Goal: Task Accomplishment & Management: Manage account settings

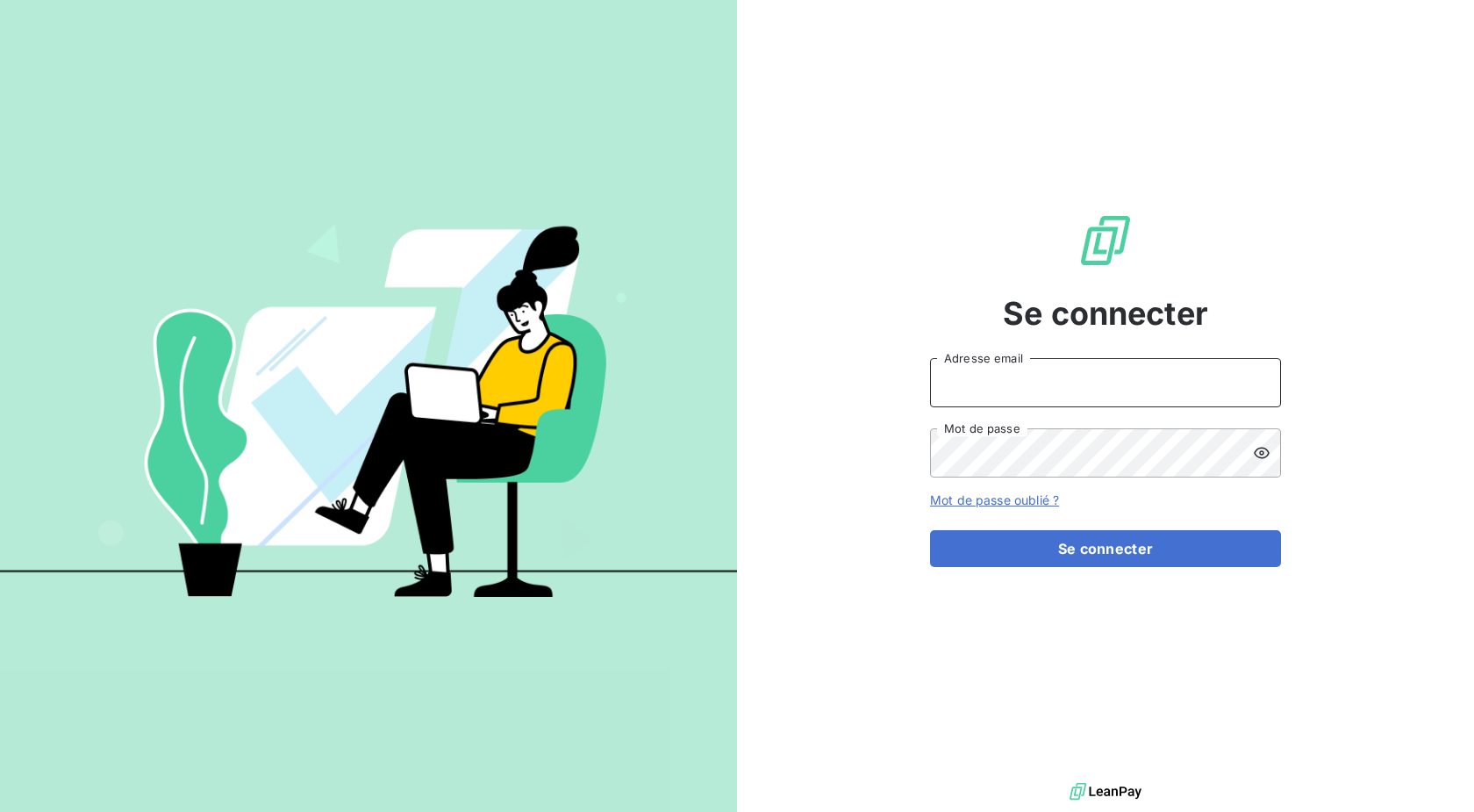
click at [1055, 383] on input "Adresse email" at bounding box center [1106, 382] width 351 height 49
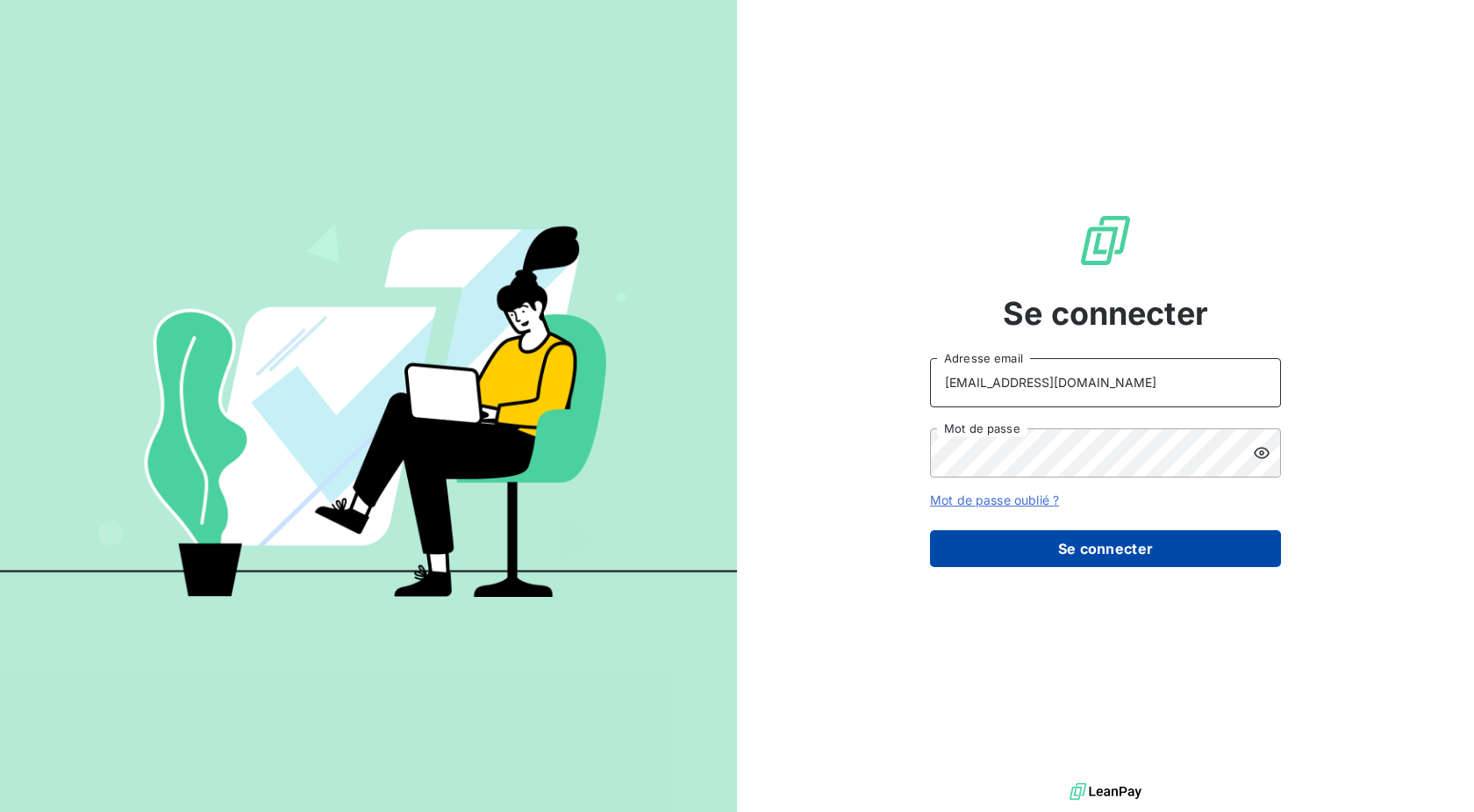
type input "[EMAIL_ADDRESS][DOMAIN_NAME]"
click at [1047, 537] on button "Se connecter" at bounding box center [1106, 548] width 351 height 37
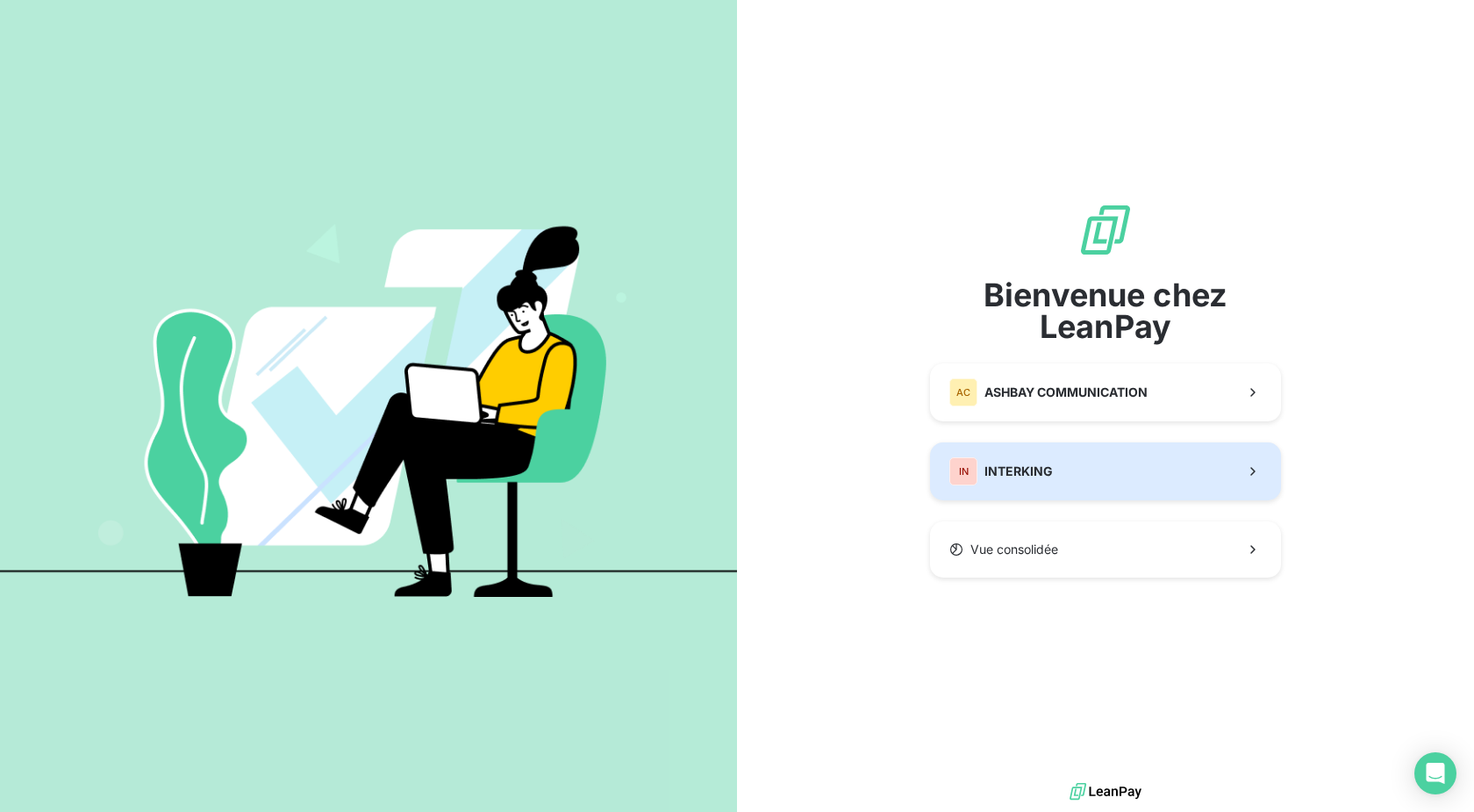
click at [1114, 469] on button "IN INTERKING" at bounding box center [1106, 471] width 351 height 58
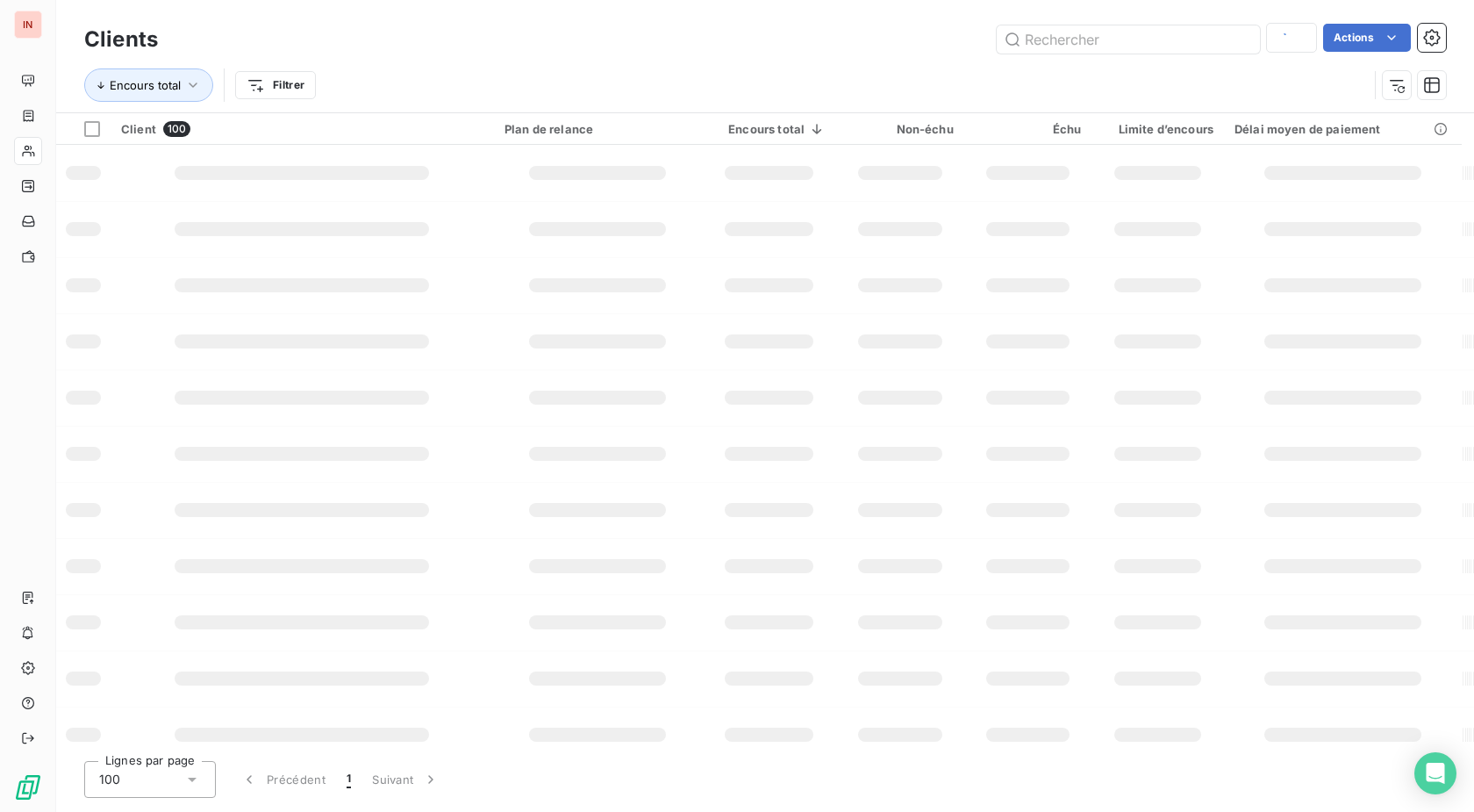
type input "oconnec"
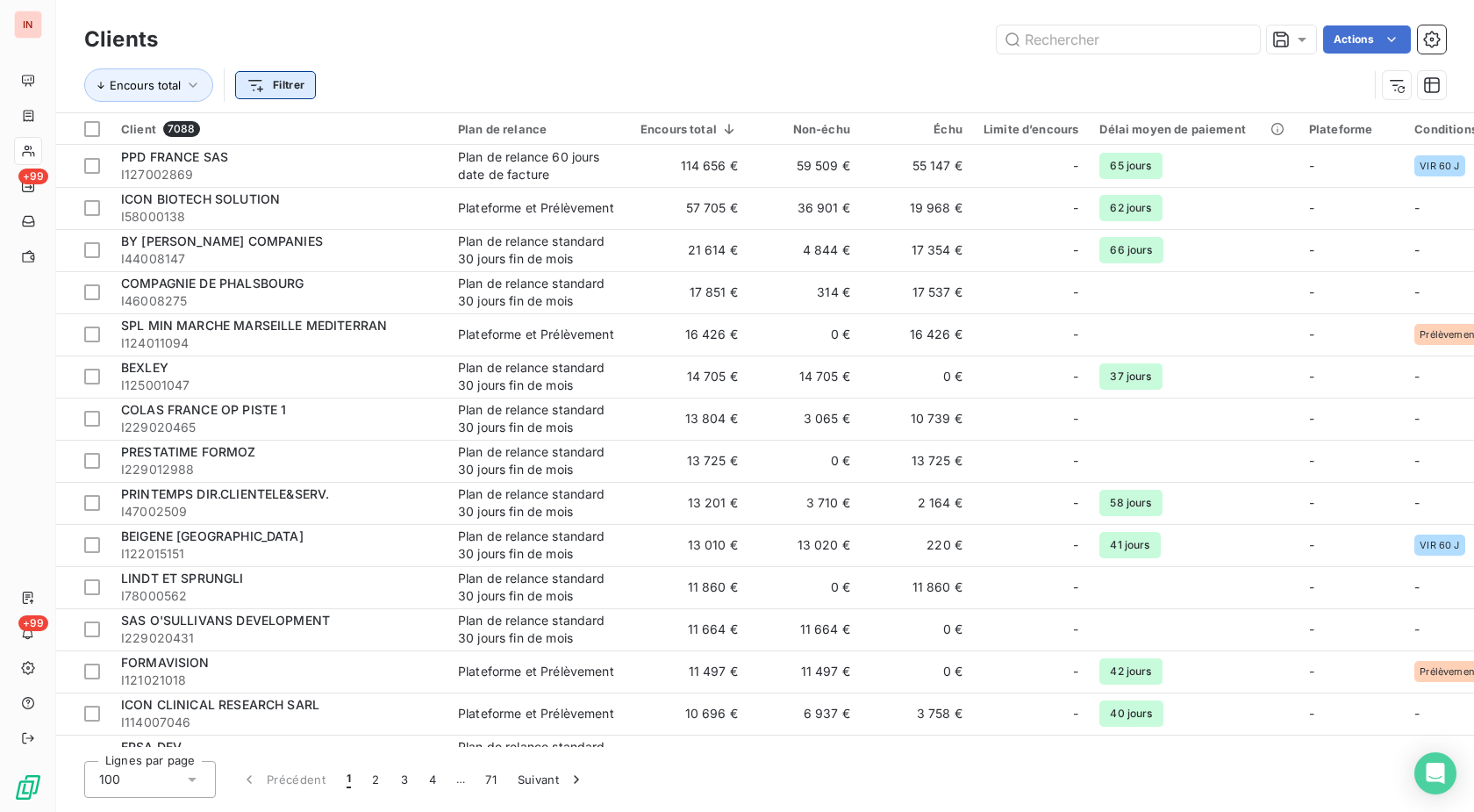
click at [284, 89] on html "IN +99 +99 Clients Actions Encours total Filtrer Client 7088 Plan de relance En…" at bounding box center [737, 406] width 1474 height 812
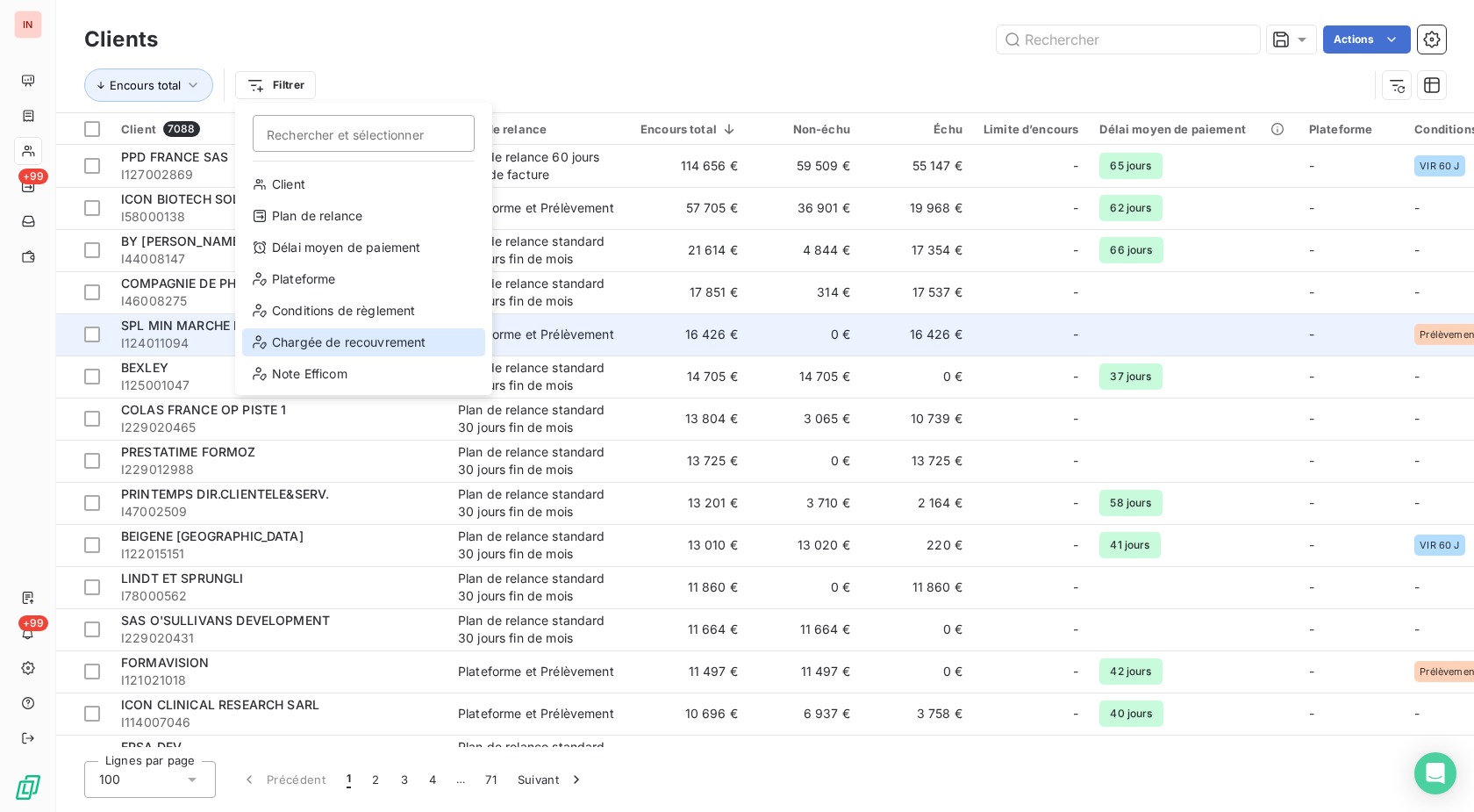
click at [315, 341] on div "Chargée de recouvrement" at bounding box center [364, 342] width 243 height 28
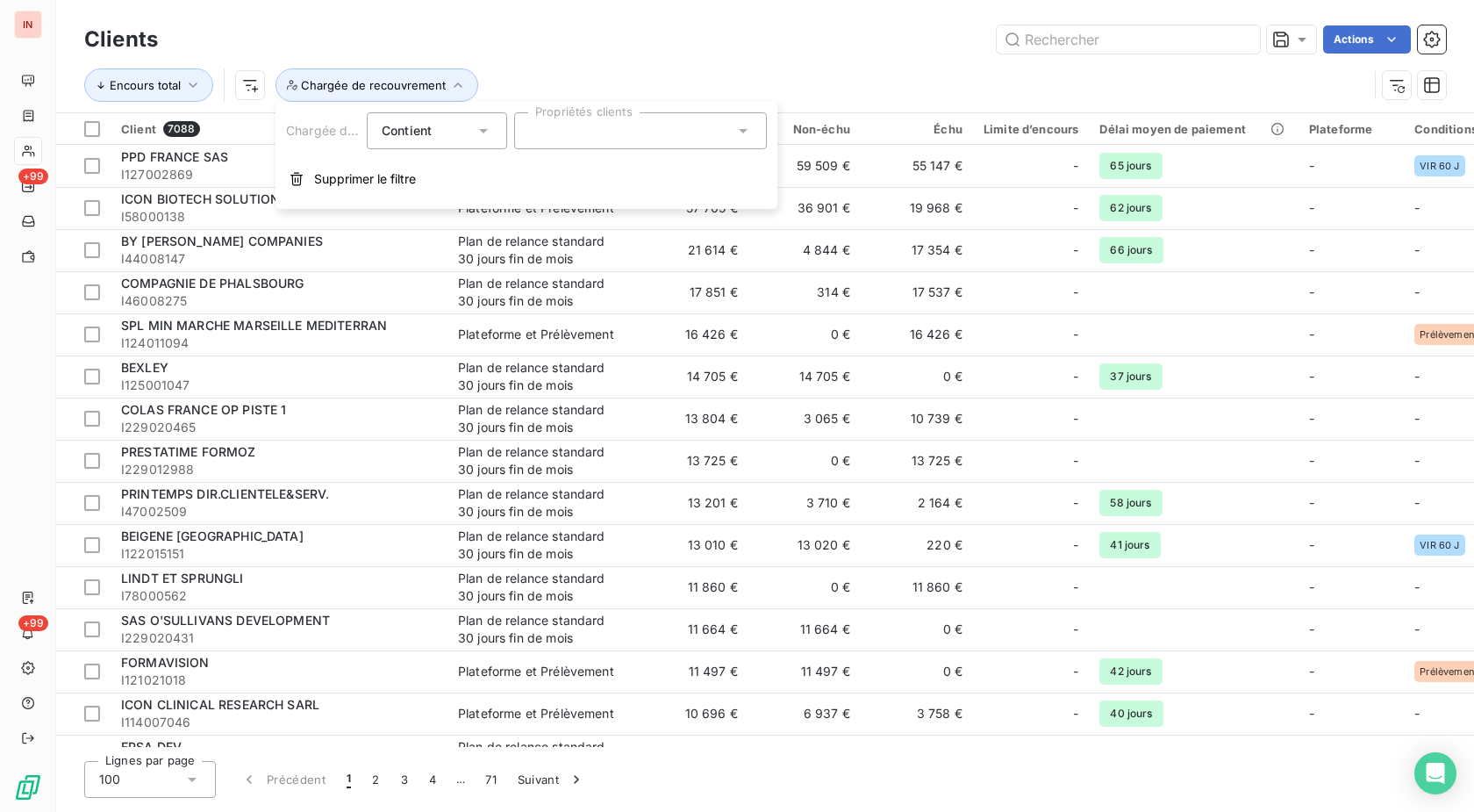
click at [589, 131] on div at bounding box center [640, 131] width 253 height 37
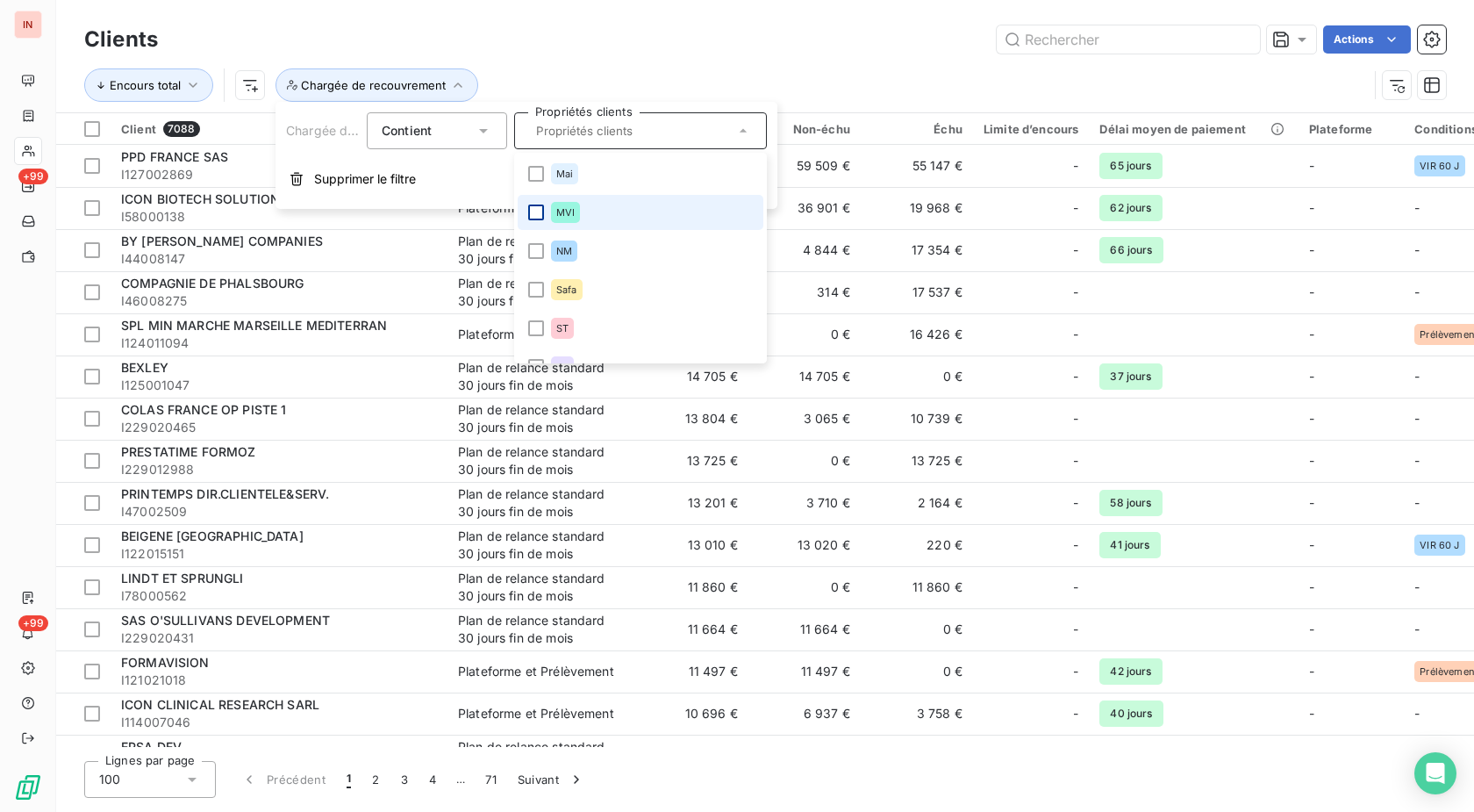
click at [533, 213] on div at bounding box center [537, 213] width 16 height 16
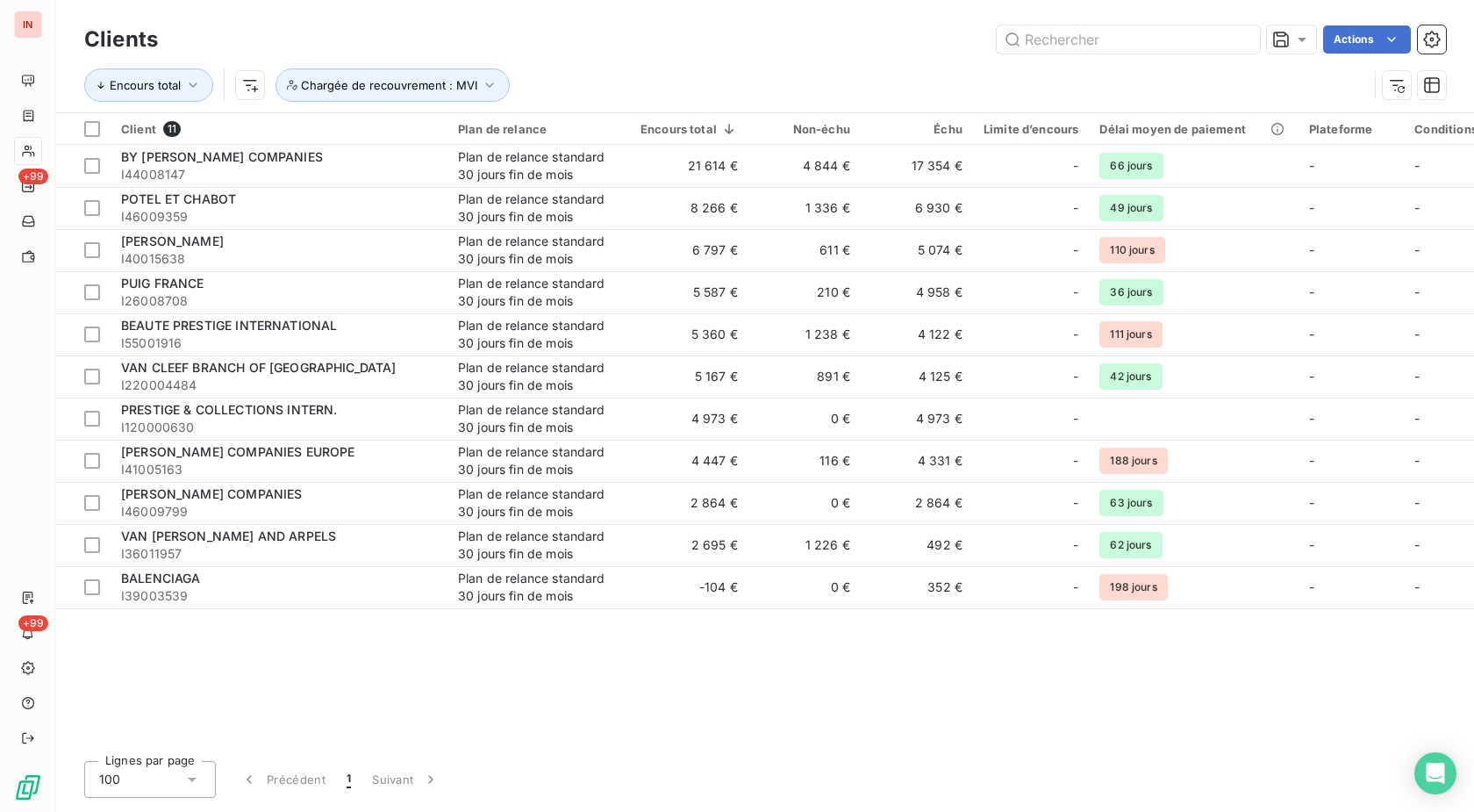
click at [837, 49] on div "Actions" at bounding box center [812, 38] width 1267 height 28
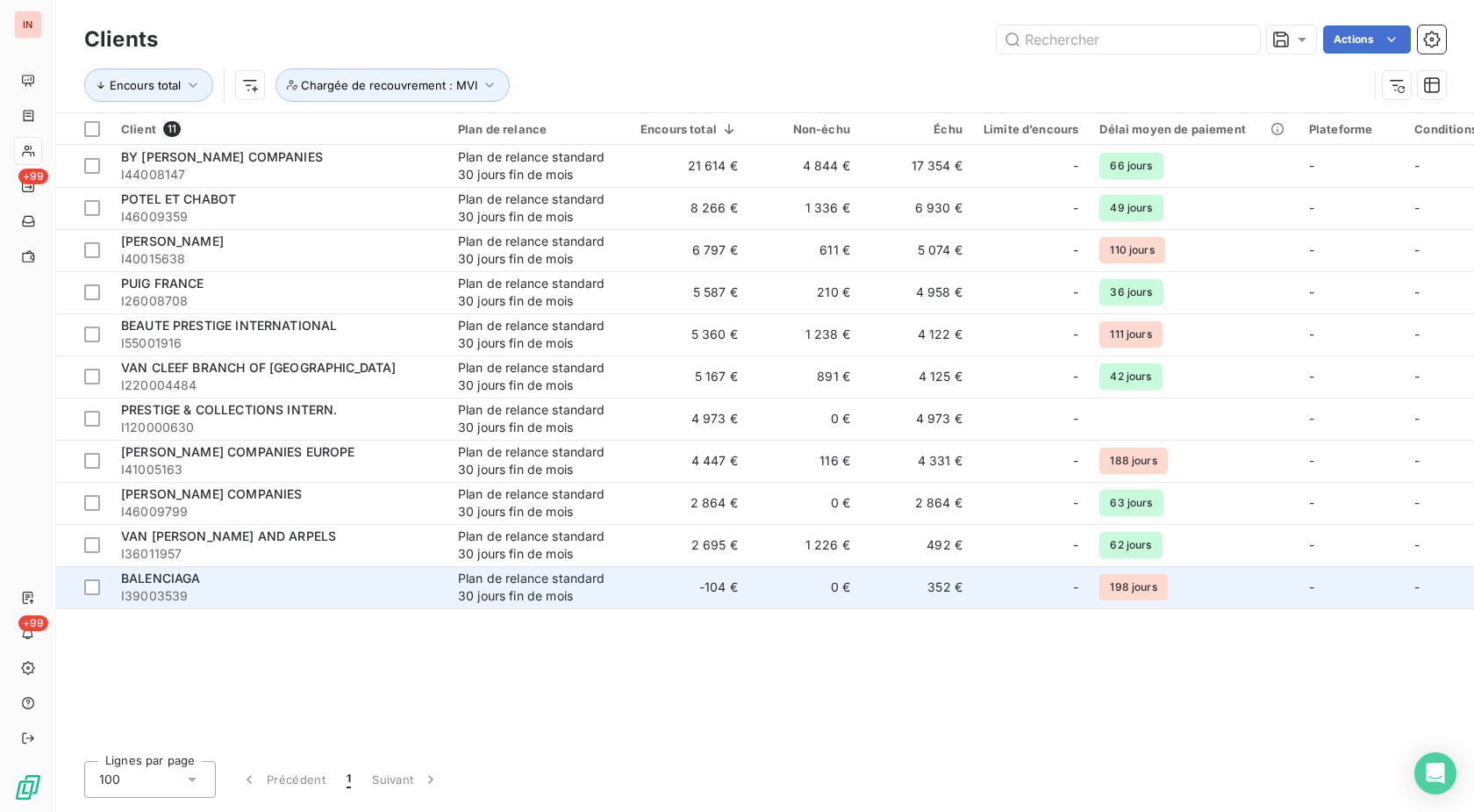
click at [292, 585] on div "BALENCIAGA" at bounding box center [278, 579] width 316 height 18
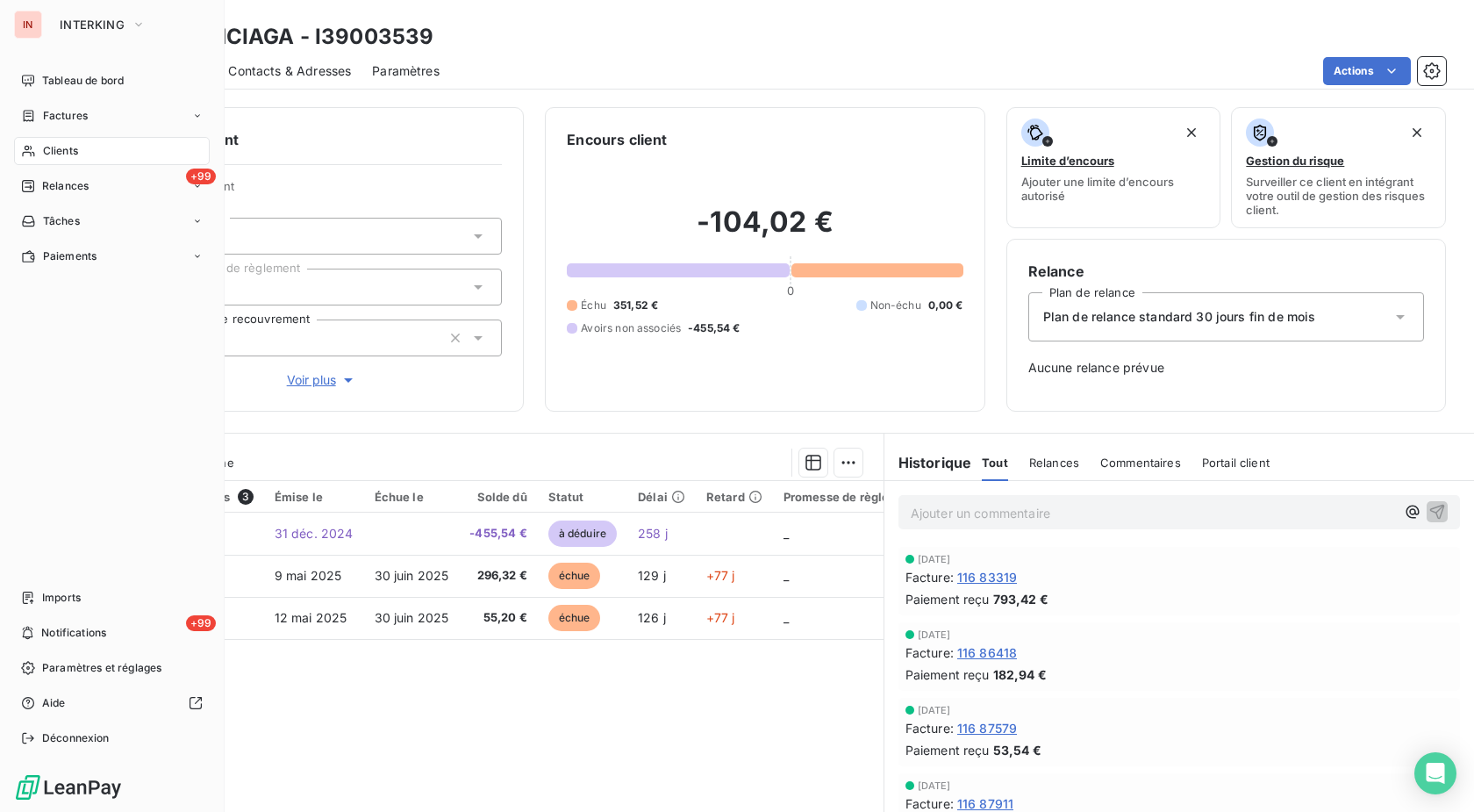
click at [50, 153] on span "Clients" at bounding box center [60, 151] width 35 height 16
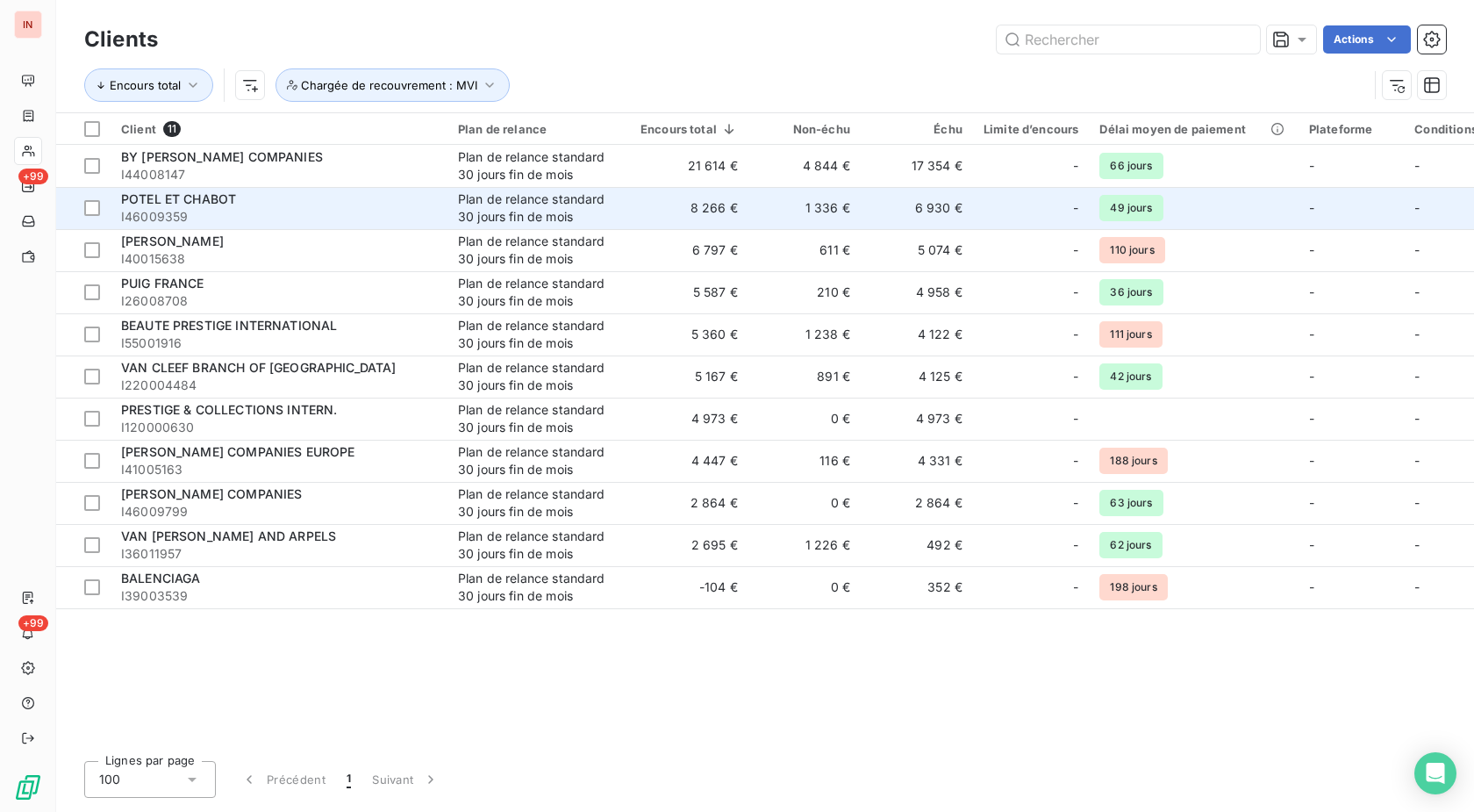
click at [292, 212] on span "I46009359" at bounding box center [278, 217] width 316 height 18
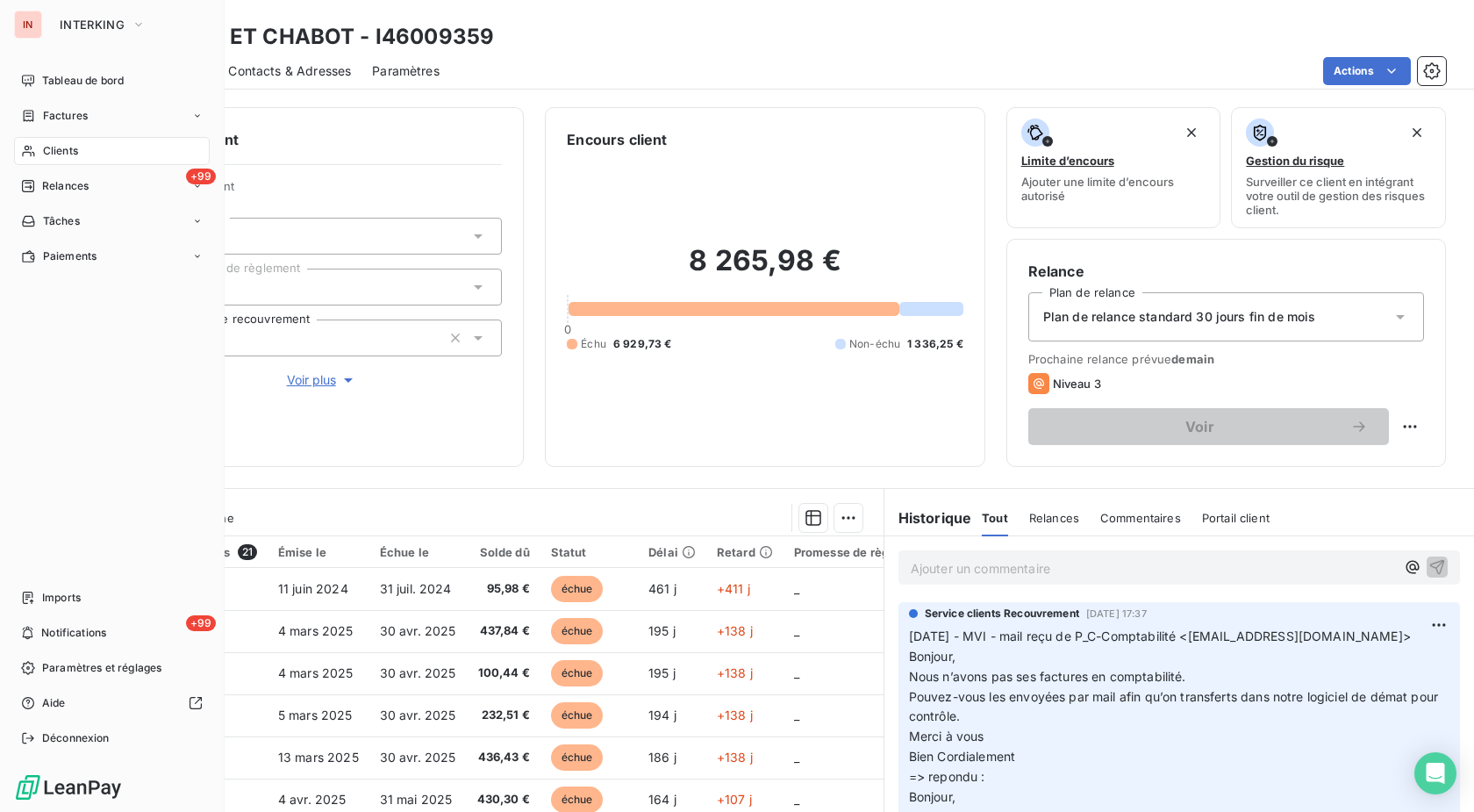
click at [40, 150] on div "Clients" at bounding box center [112, 150] width 196 height 28
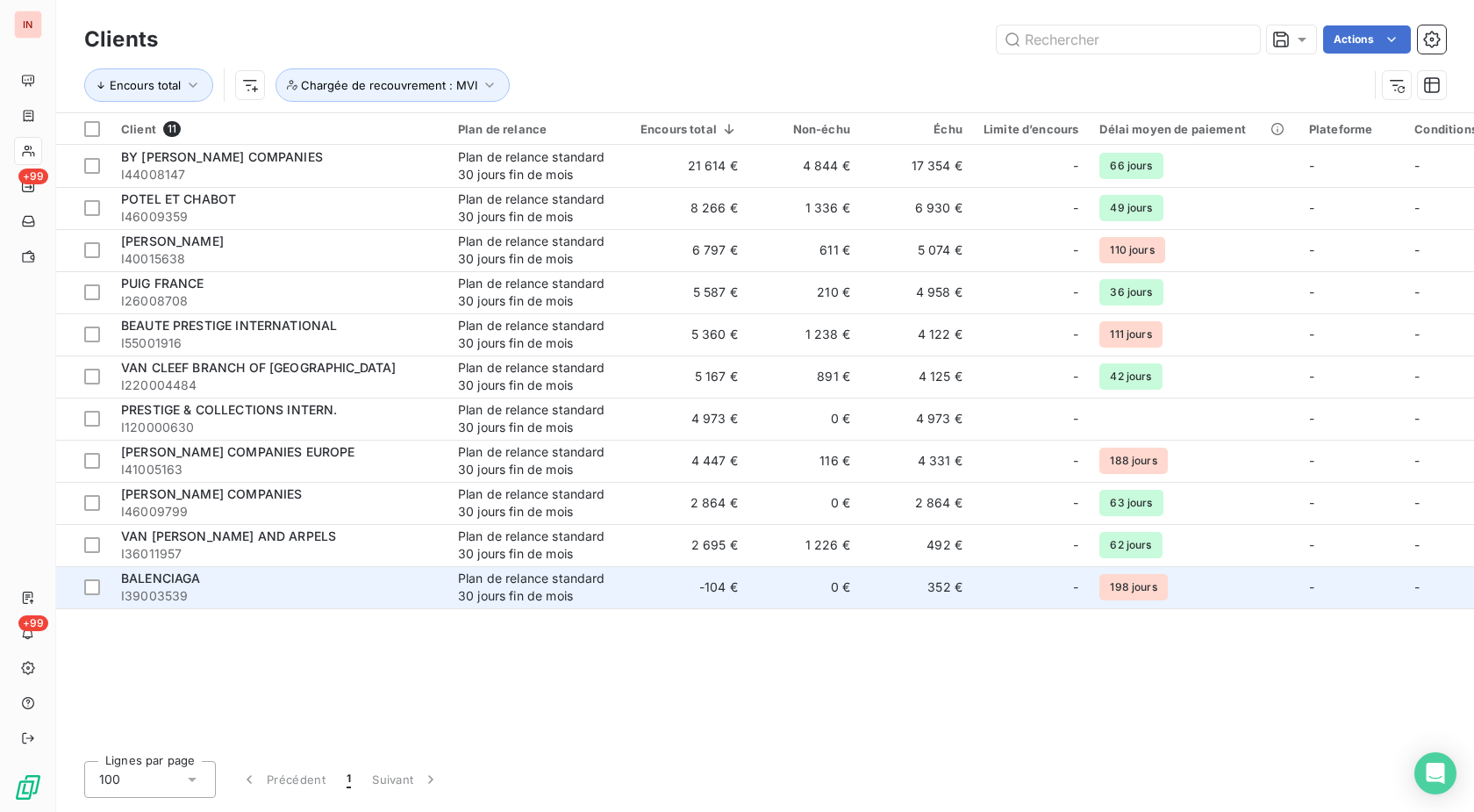
click at [571, 589] on div "Plan de relance standard 30 jours fin de mois" at bounding box center [538, 587] width 162 height 35
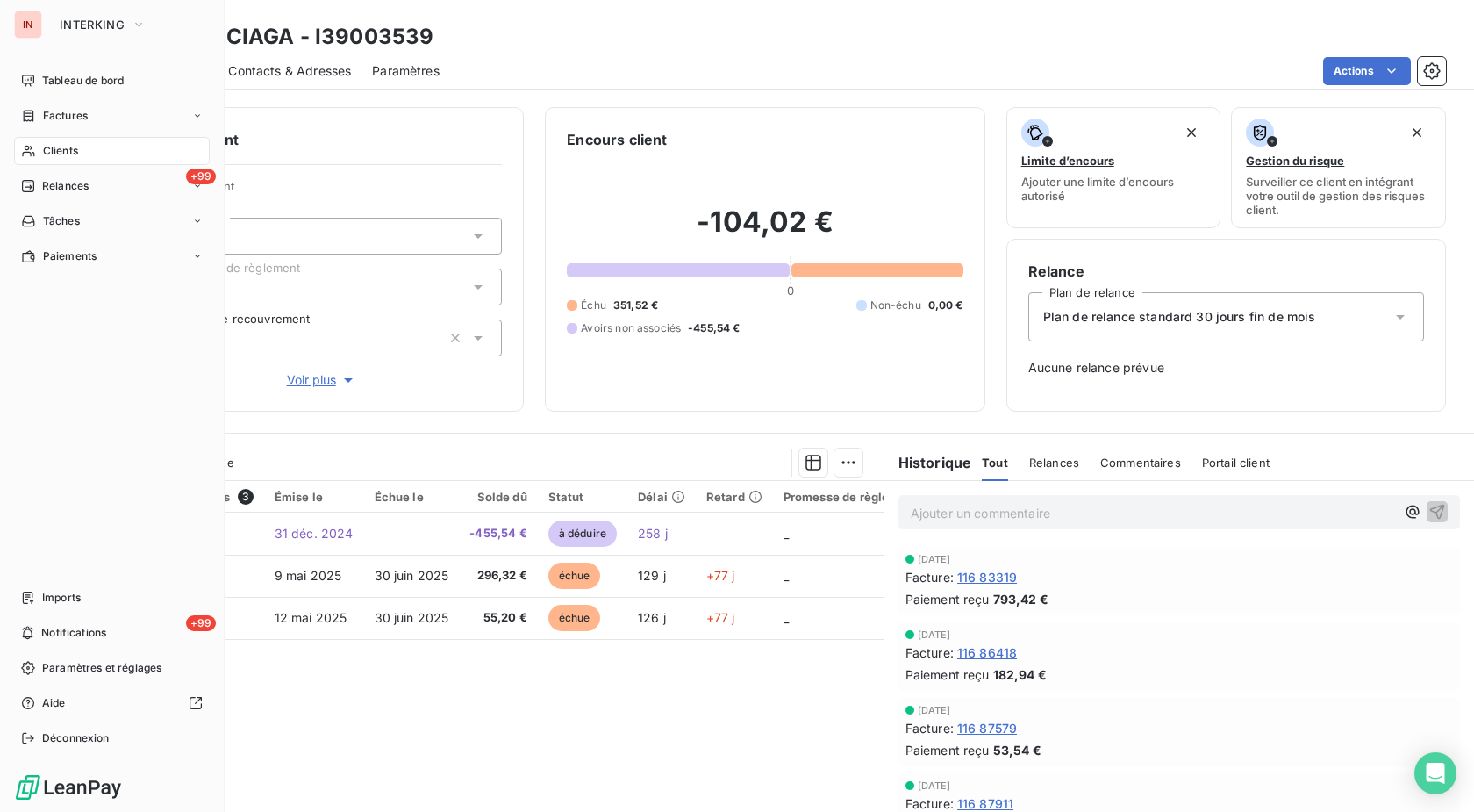
click at [35, 154] on icon at bounding box center [29, 151] width 15 height 14
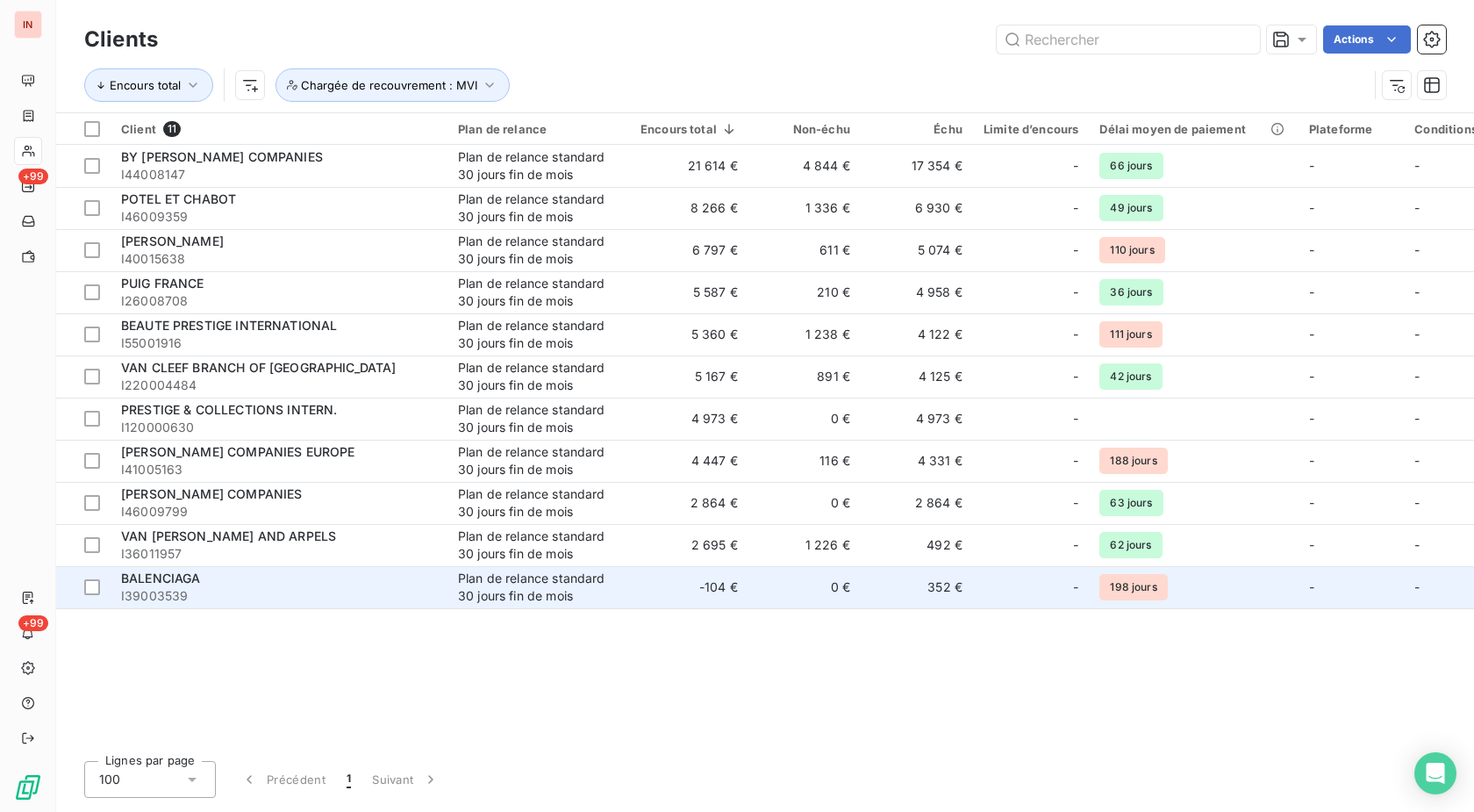
click at [756, 585] on td "0 €" at bounding box center [805, 587] width 113 height 42
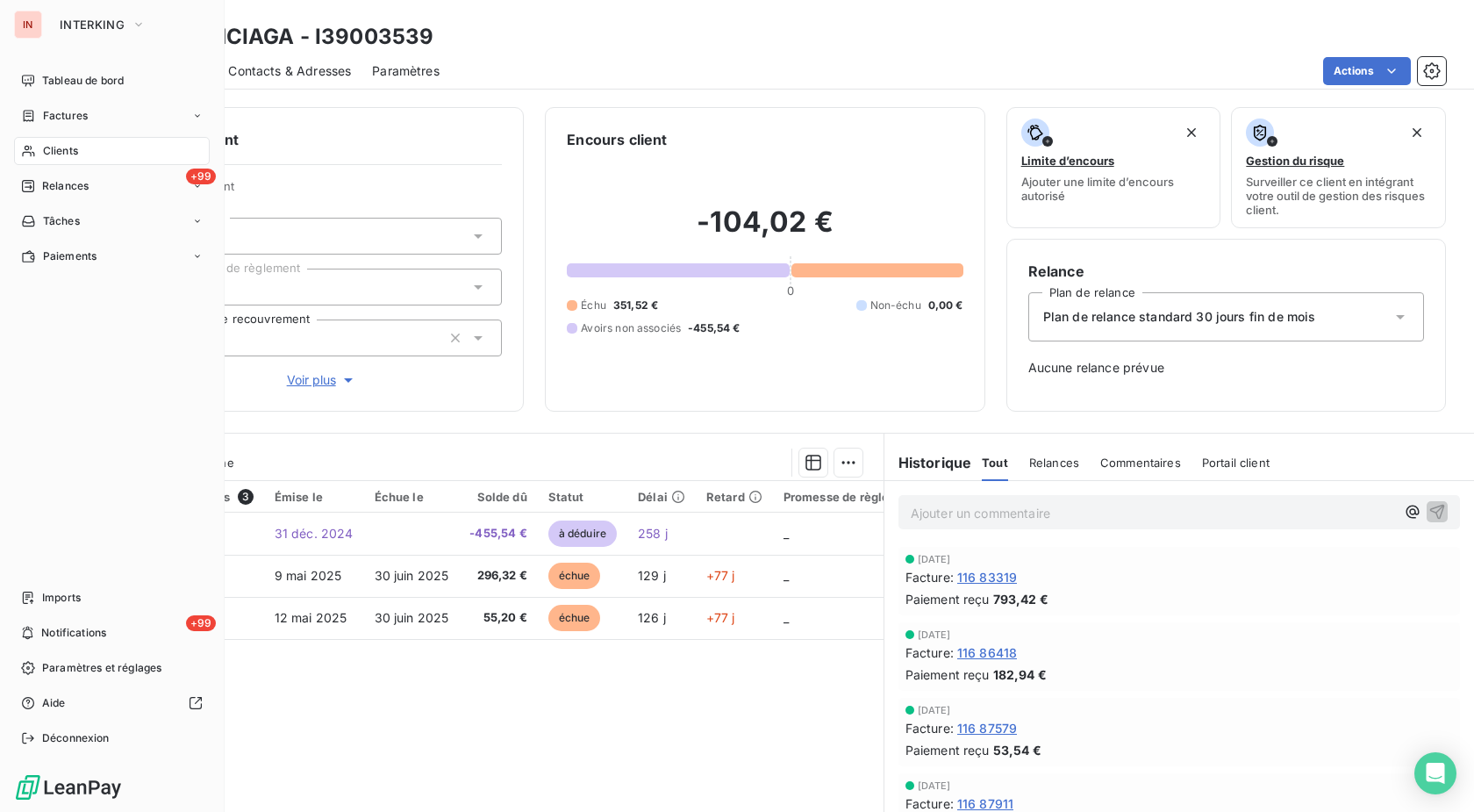
click at [47, 147] on span "Clients" at bounding box center [60, 151] width 35 height 16
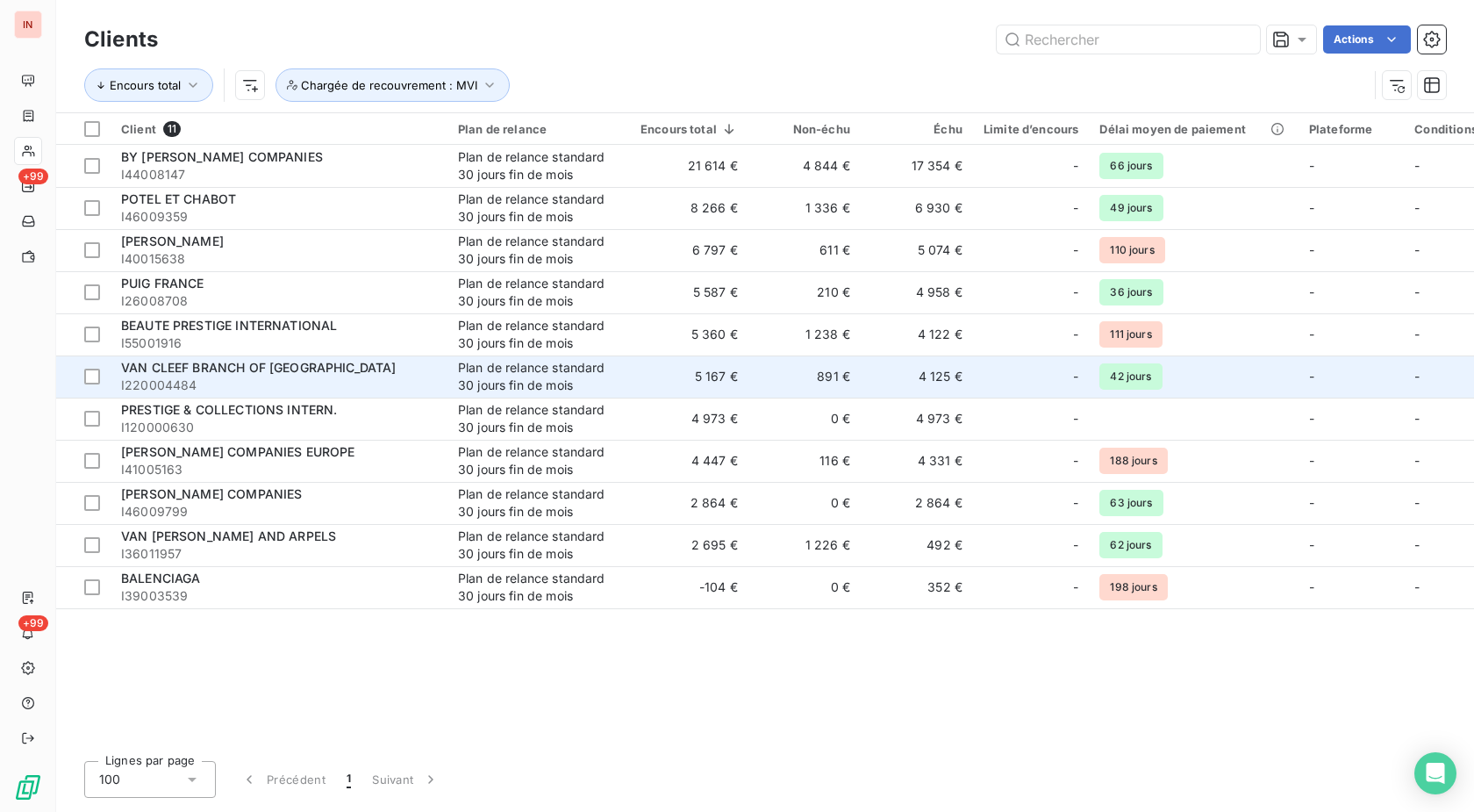
click at [402, 374] on div "VAN CLEEF BRANCH OF [GEOGRAPHIC_DATA]" at bounding box center [278, 368] width 316 height 18
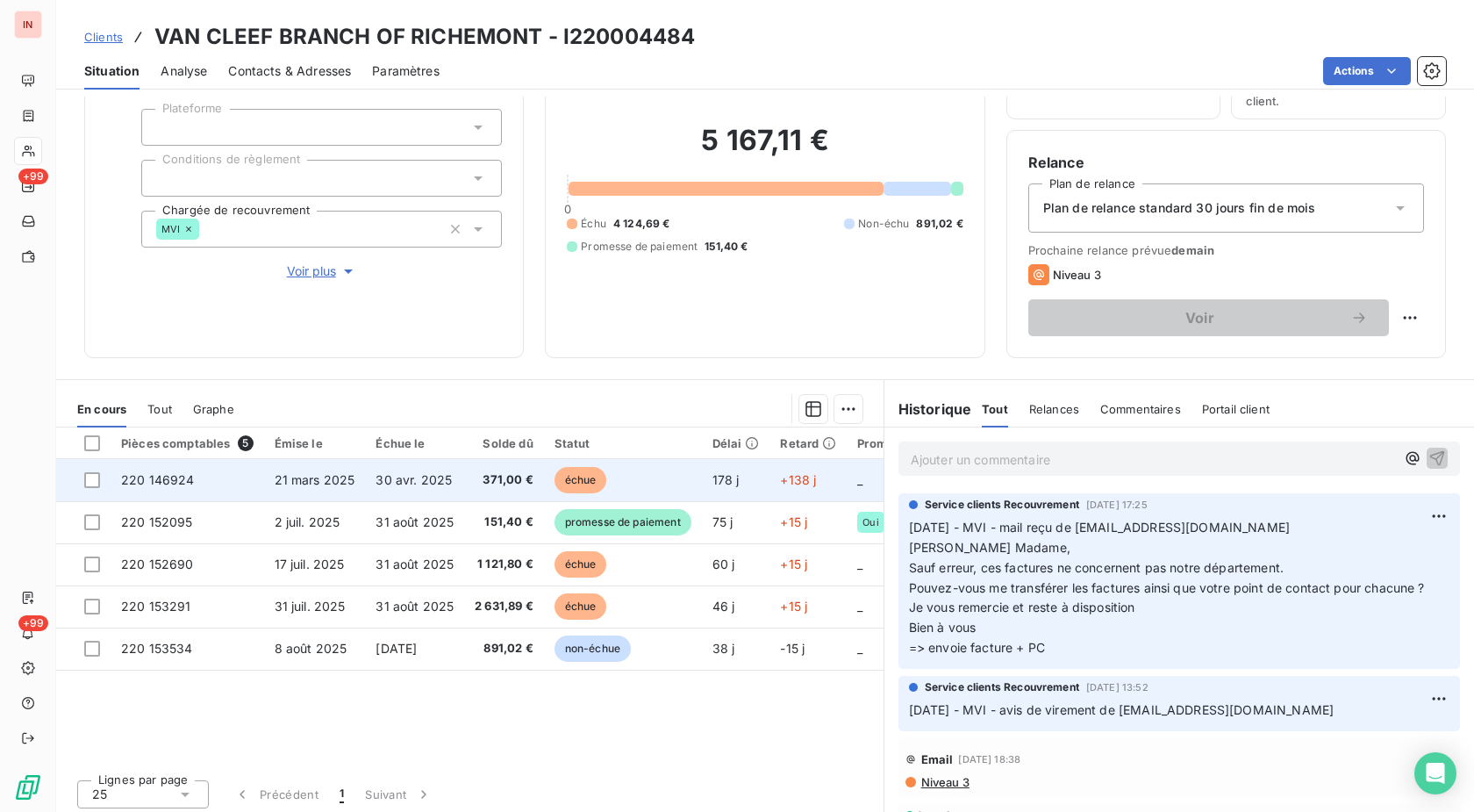
scroll to position [115, 0]
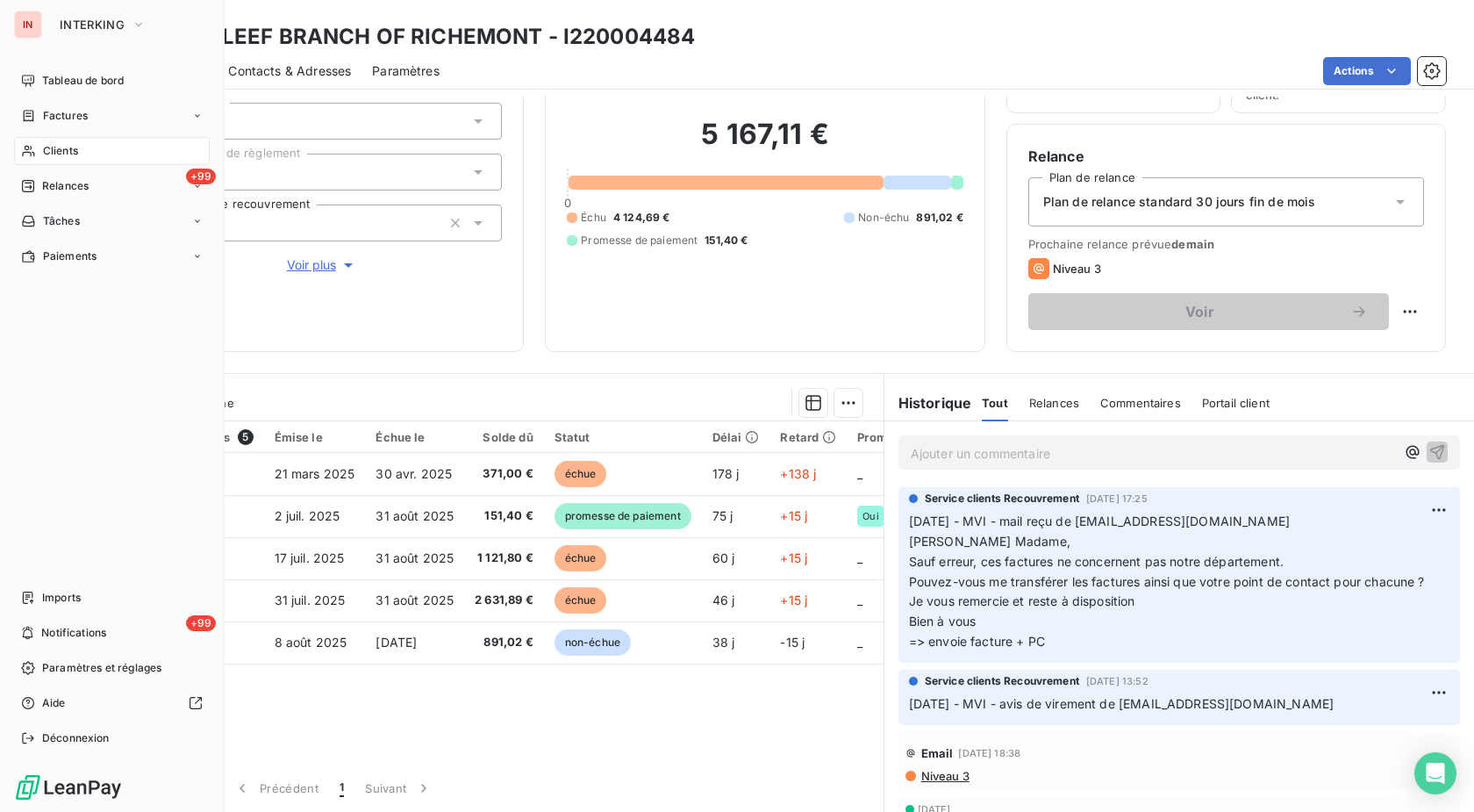
click at [110, 156] on div "Clients" at bounding box center [112, 150] width 196 height 28
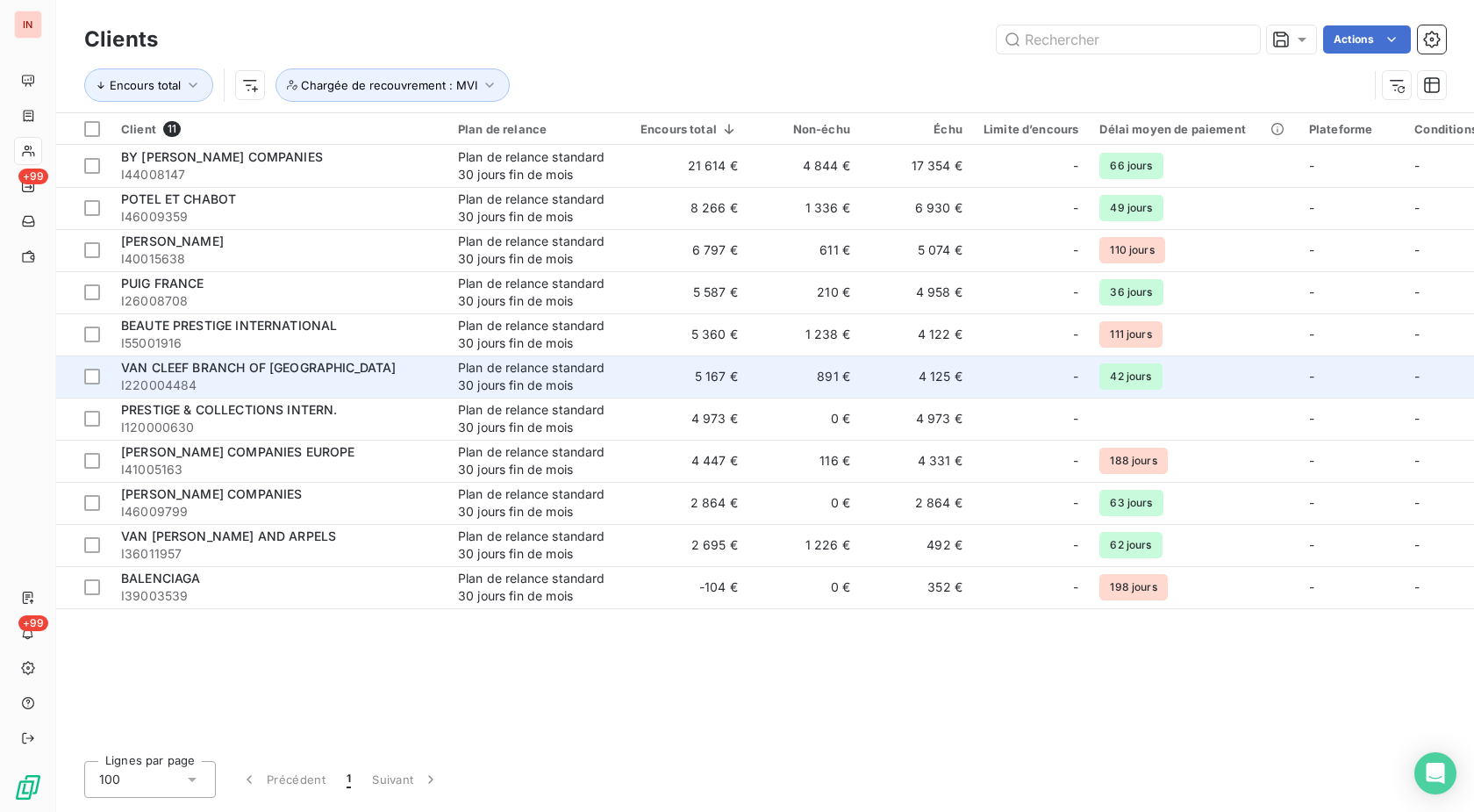
click at [264, 374] on span "VAN CLEEF BRANCH OF [GEOGRAPHIC_DATA]" at bounding box center [258, 367] width 275 height 15
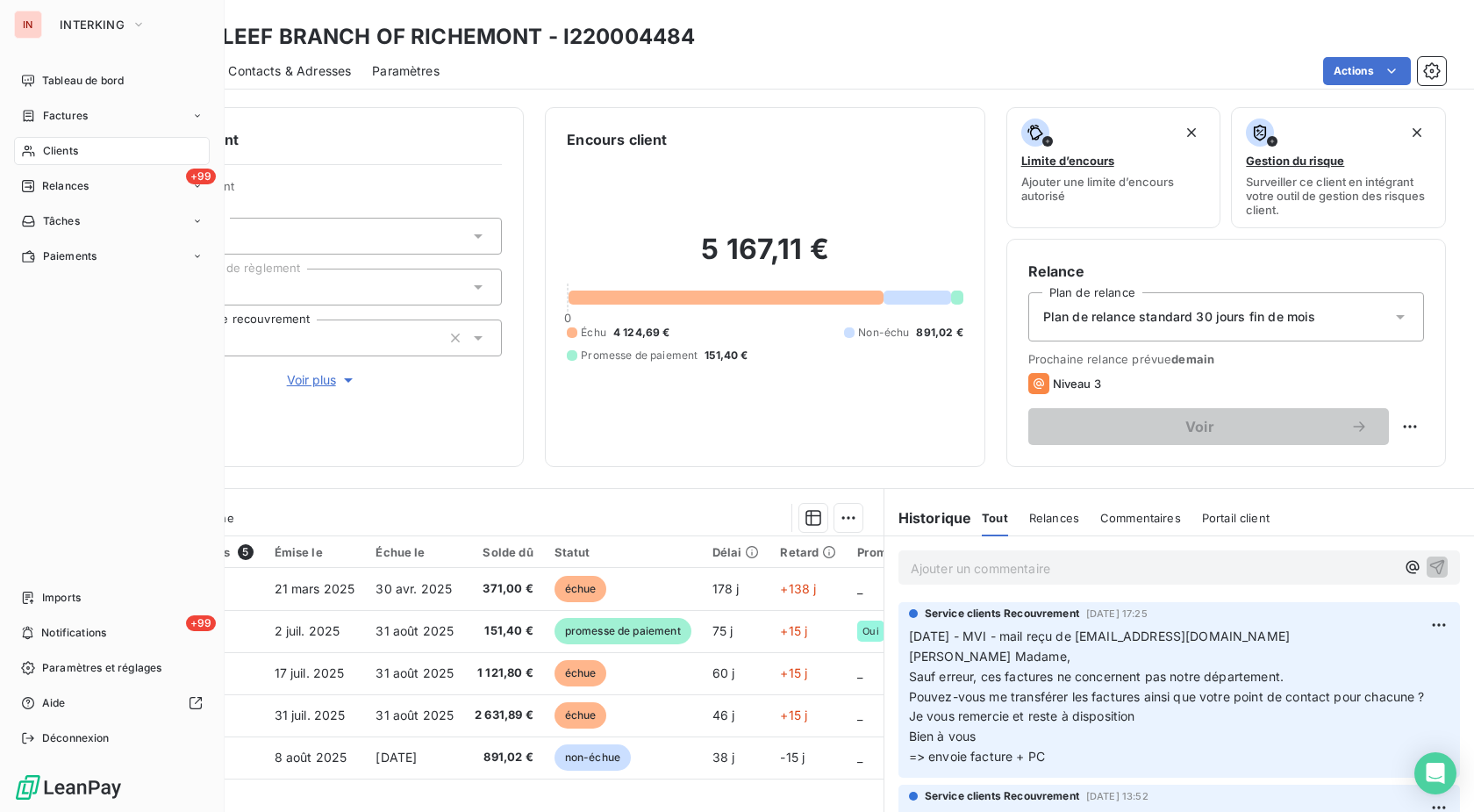
click at [21, 140] on div "Clients" at bounding box center [112, 150] width 196 height 28
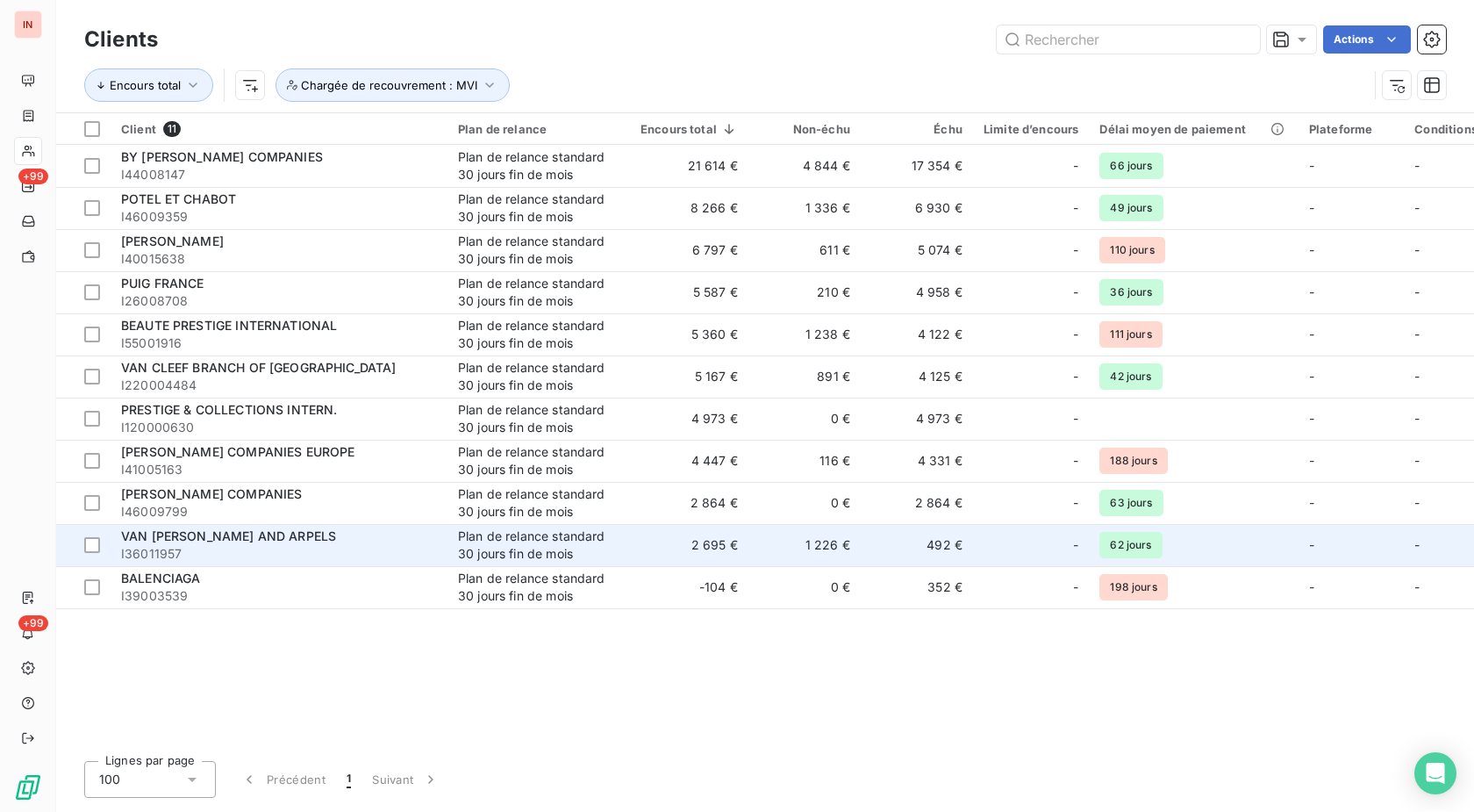
click at [274, 543] on div "VAN [PERSON_NAME] AND ARPELS" at bounding box center [278, 537] width 316 height 18
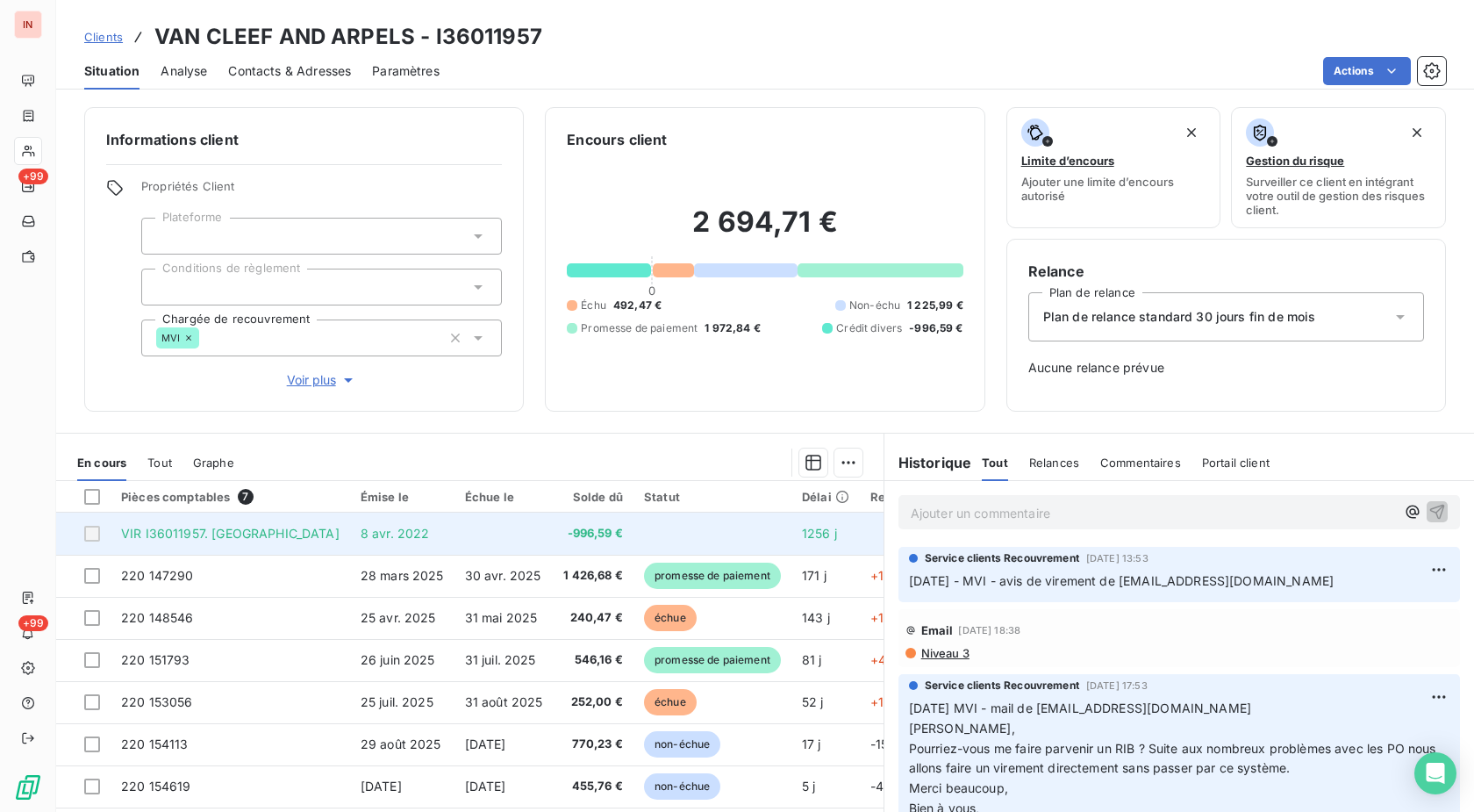
scroll to position [4, 0]
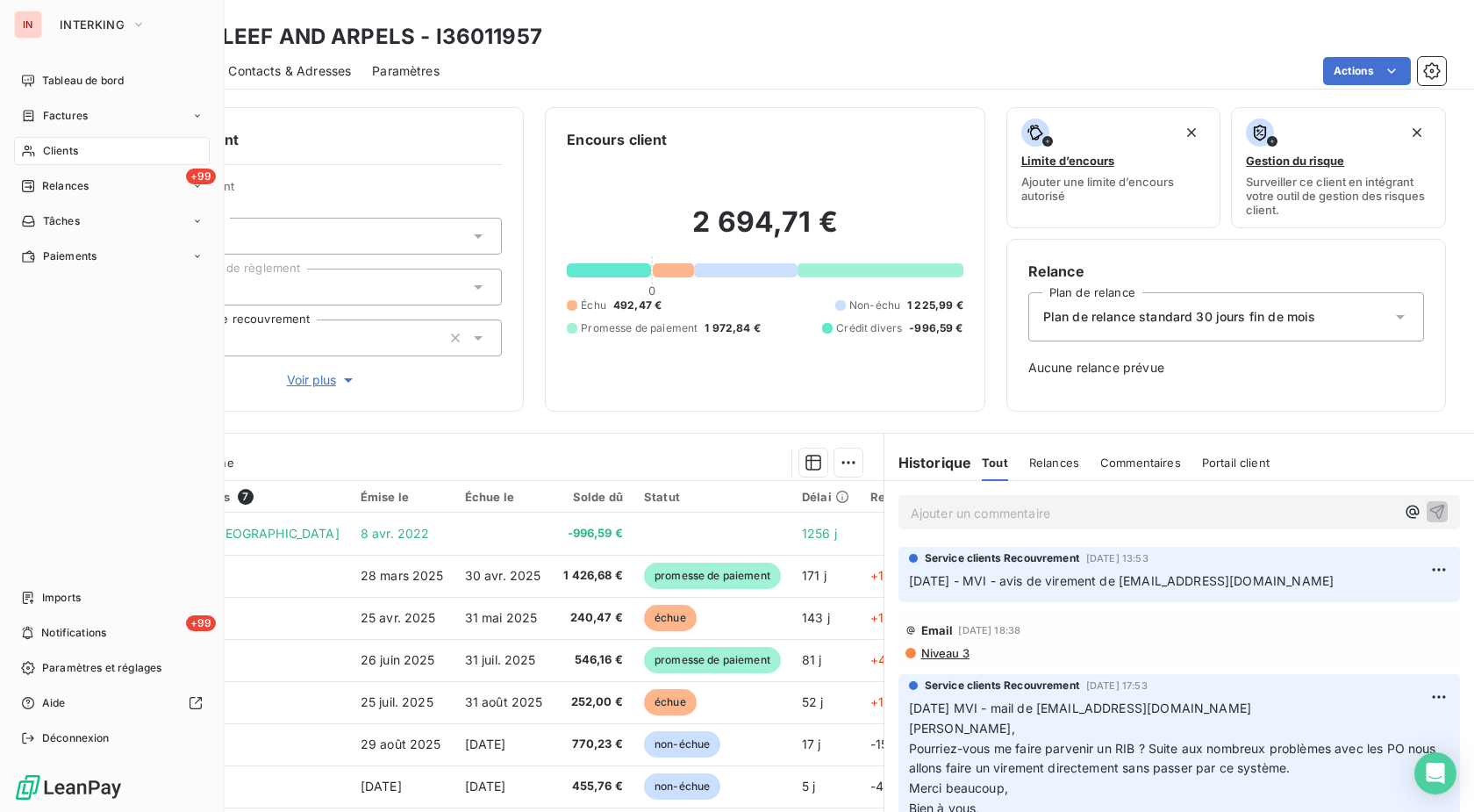
click at [45, 145] on span "Clients" at bounding box center [60, 151] width 35 height 16
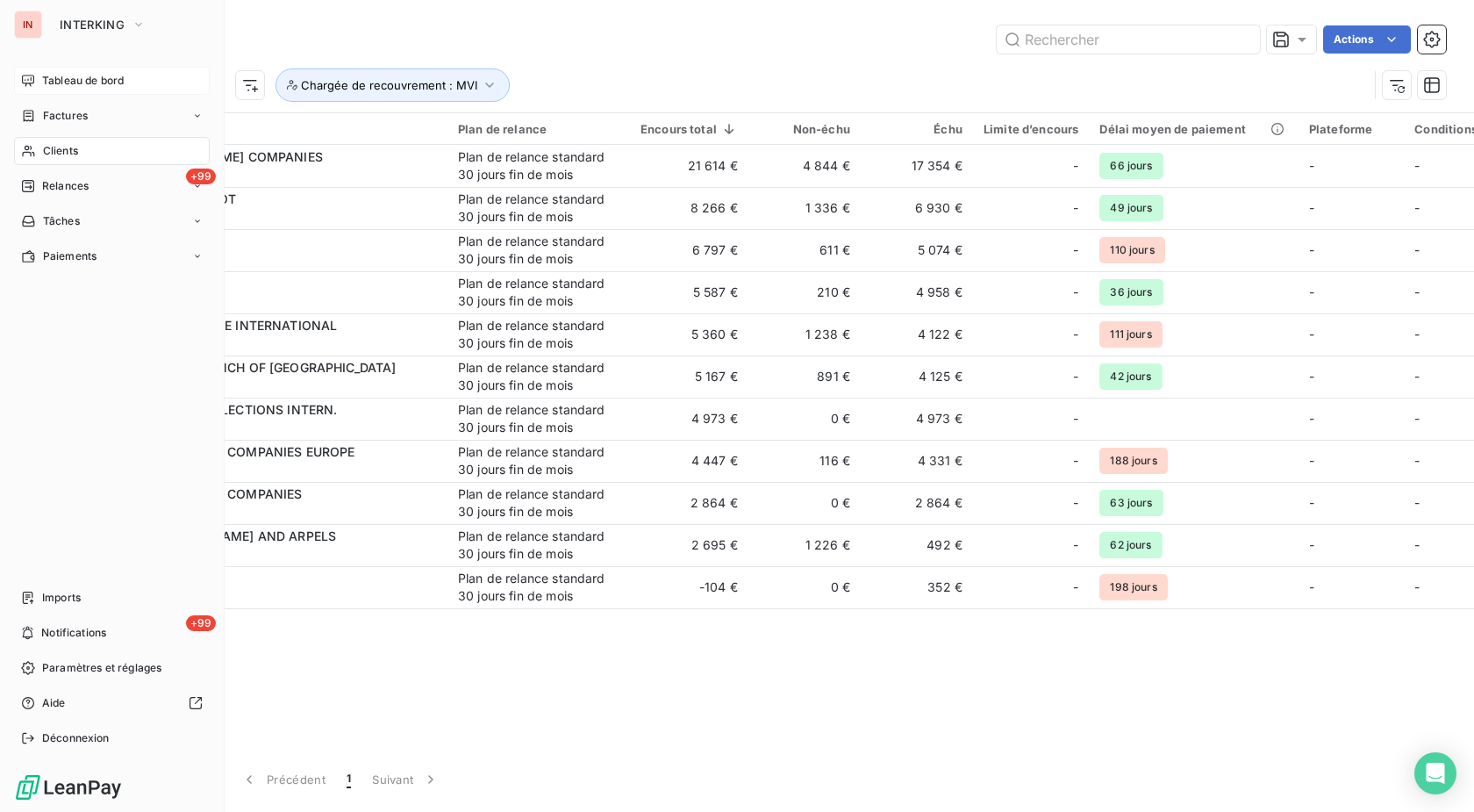
click at [69, 80] on span "Tableau de bord" at bounding box center [82, 80] width 81 height 16
